Goal: Book appointment/travel/reservation

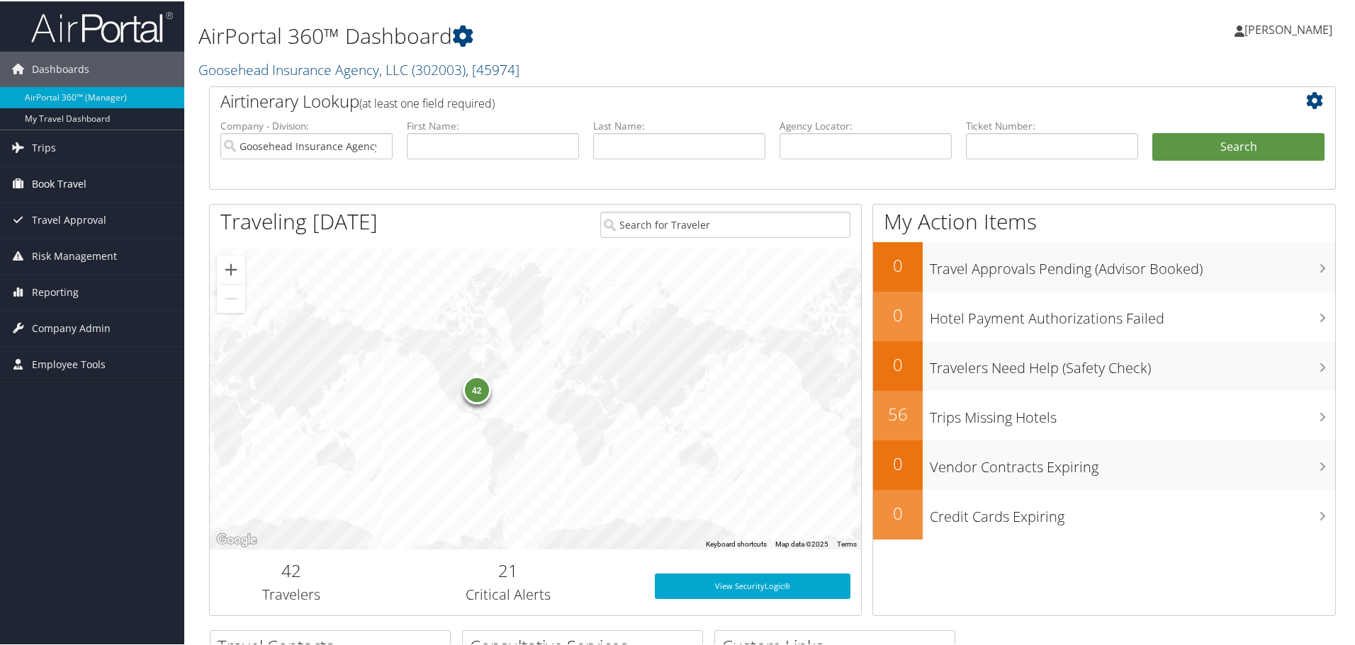
drag, startPoint x: 81, startPoint y: 182, endPoint x: 81, endPoint y: 199, distance: 17.0
click at [81, 182] on span "Book Travel" at bounding box center [59, 182] width 55 height 35
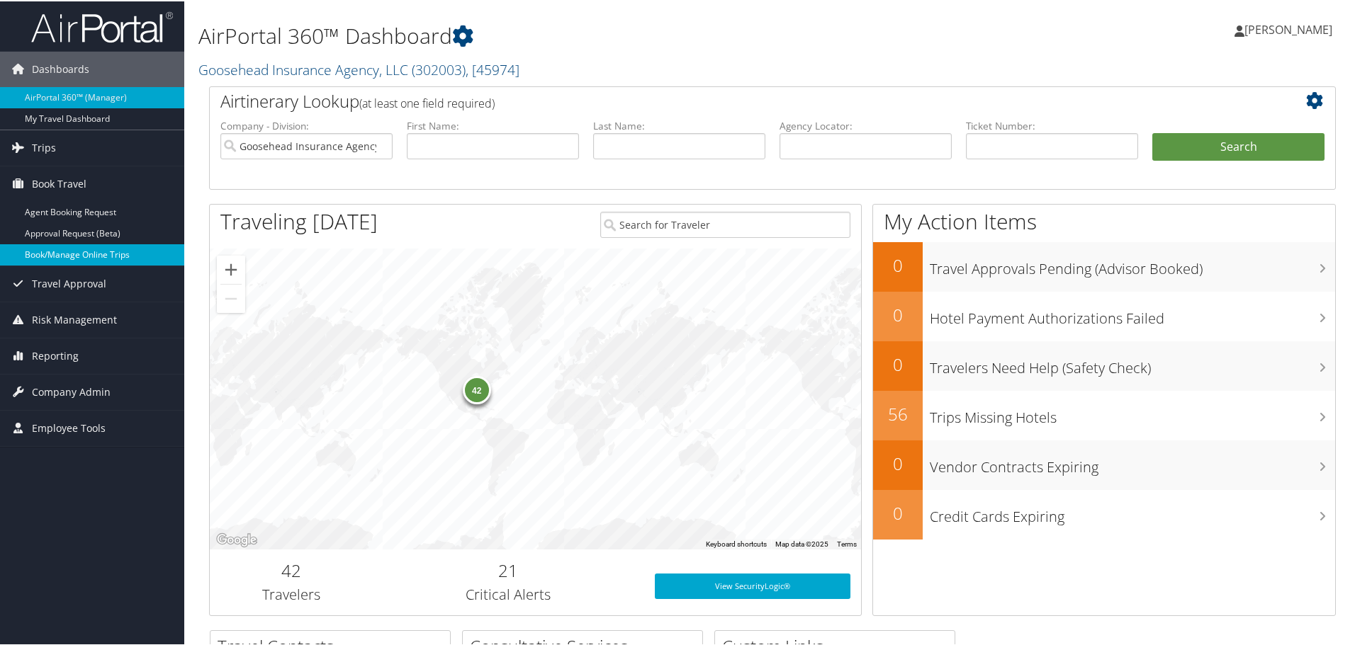
click at [82, 259] on link "Book/Manage Online Trips" at bounding box center [92, 253] width 184 height 21
